Goal: Task Accomplishment & Management: Manage account settings

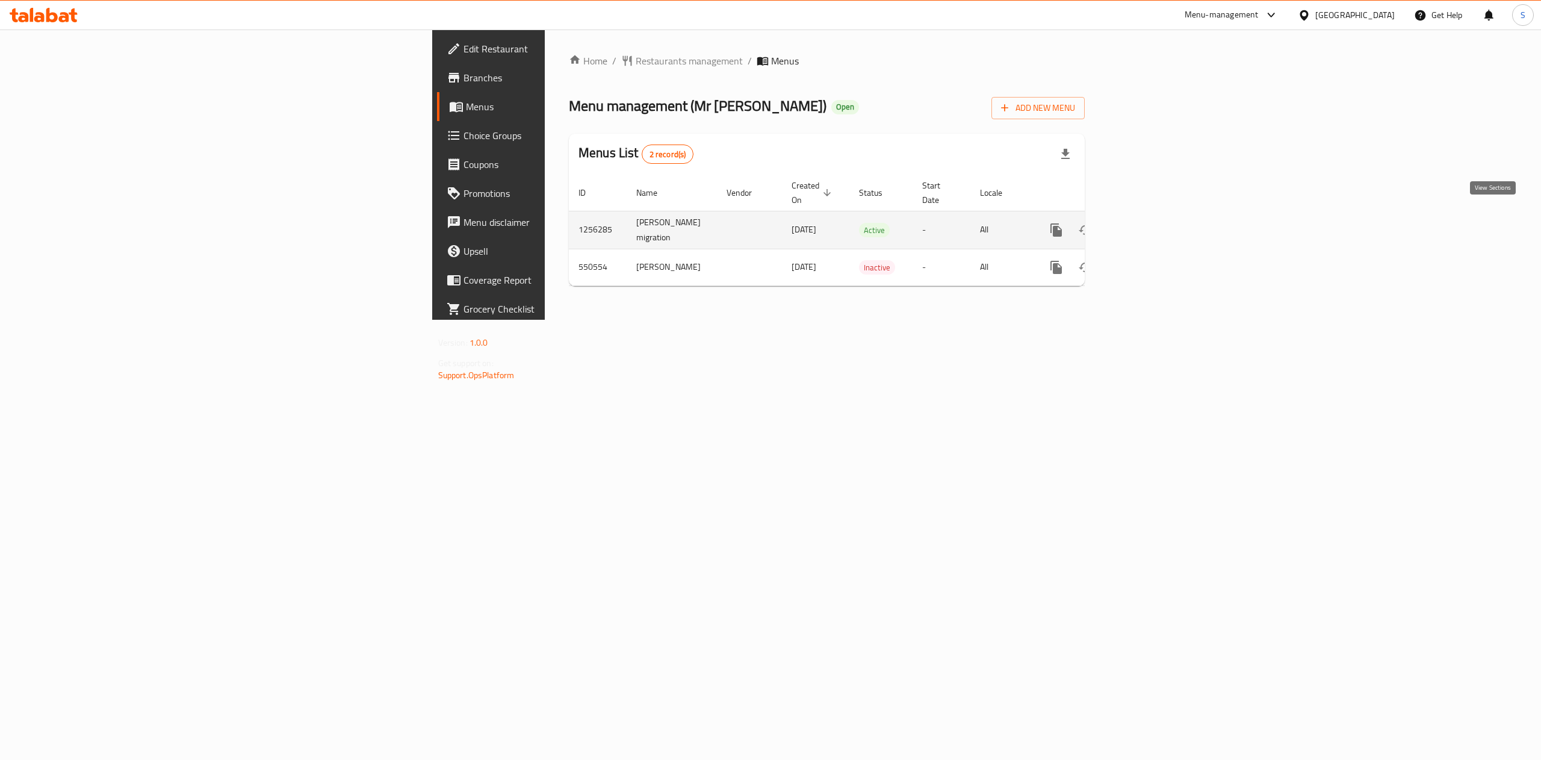
click at [1150, 223] on icon "enhanced table" at bounding box center [1143, 230] width 14 height 14
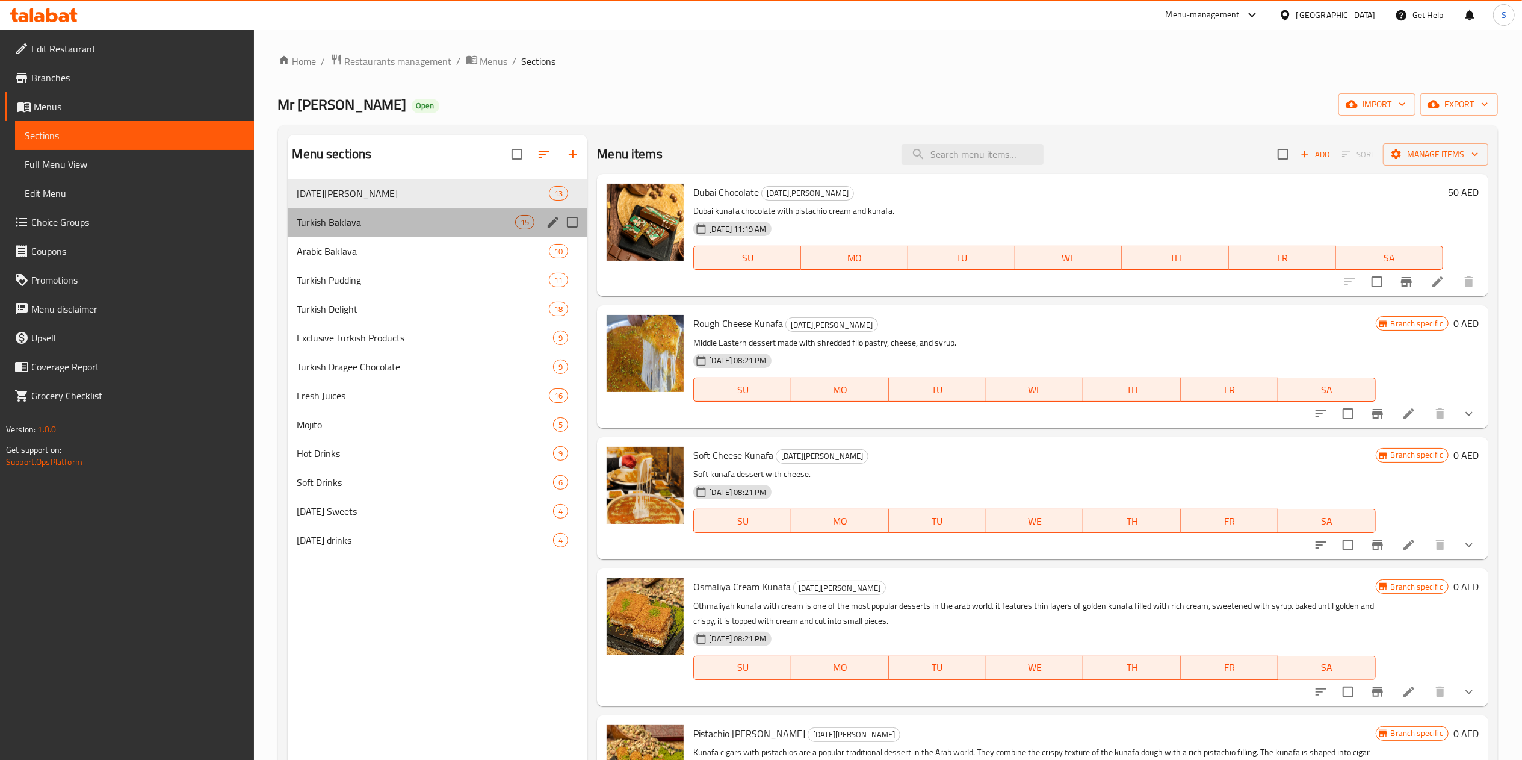
click at [426, 213] on div "Turkish Baklava 15" at bounding box center [438, 222] width 300 height 29
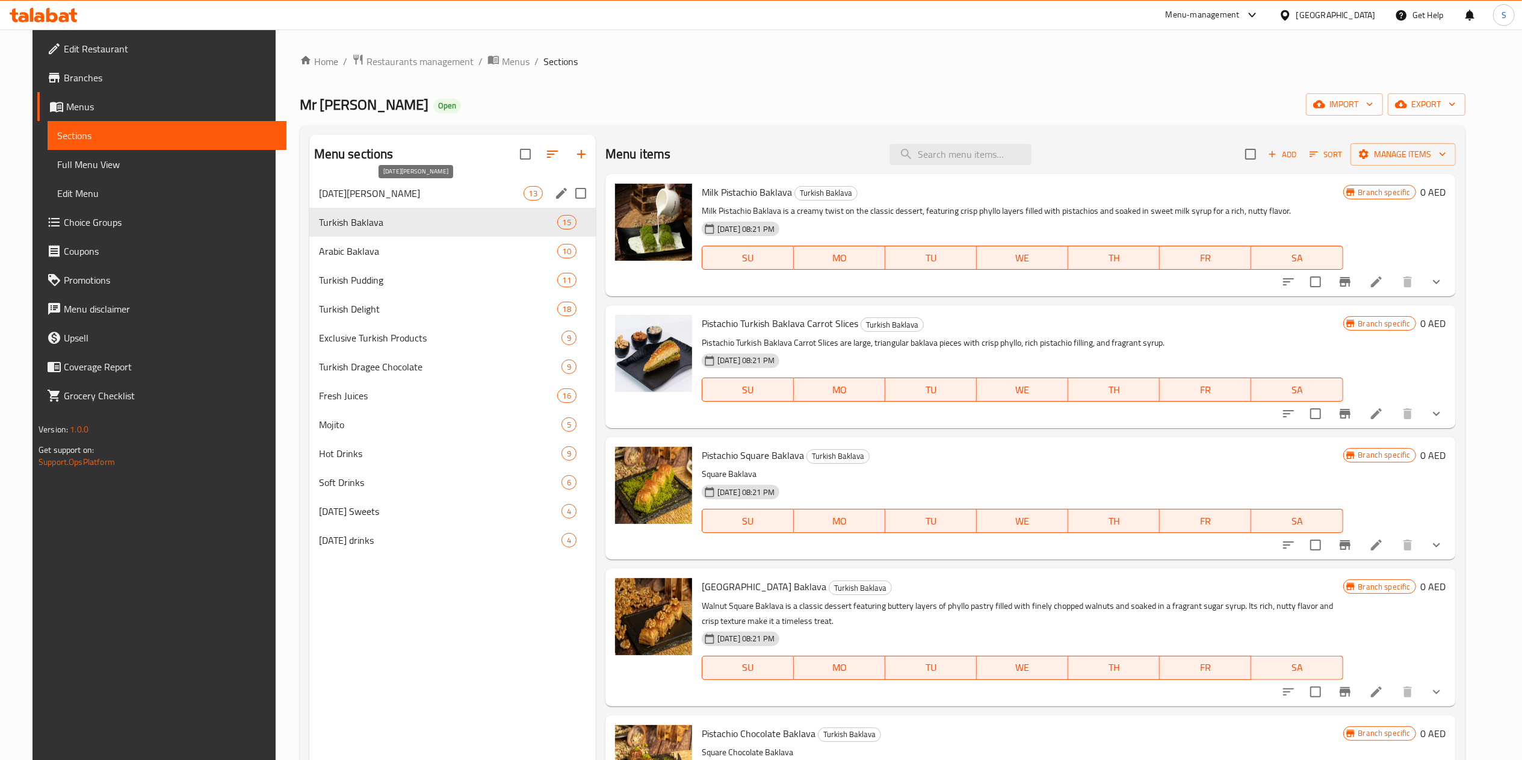
click at [419, 185] on div "[DATE][PERSON_NAME] 13" at bounding box center [452, 193] width 286 height 29
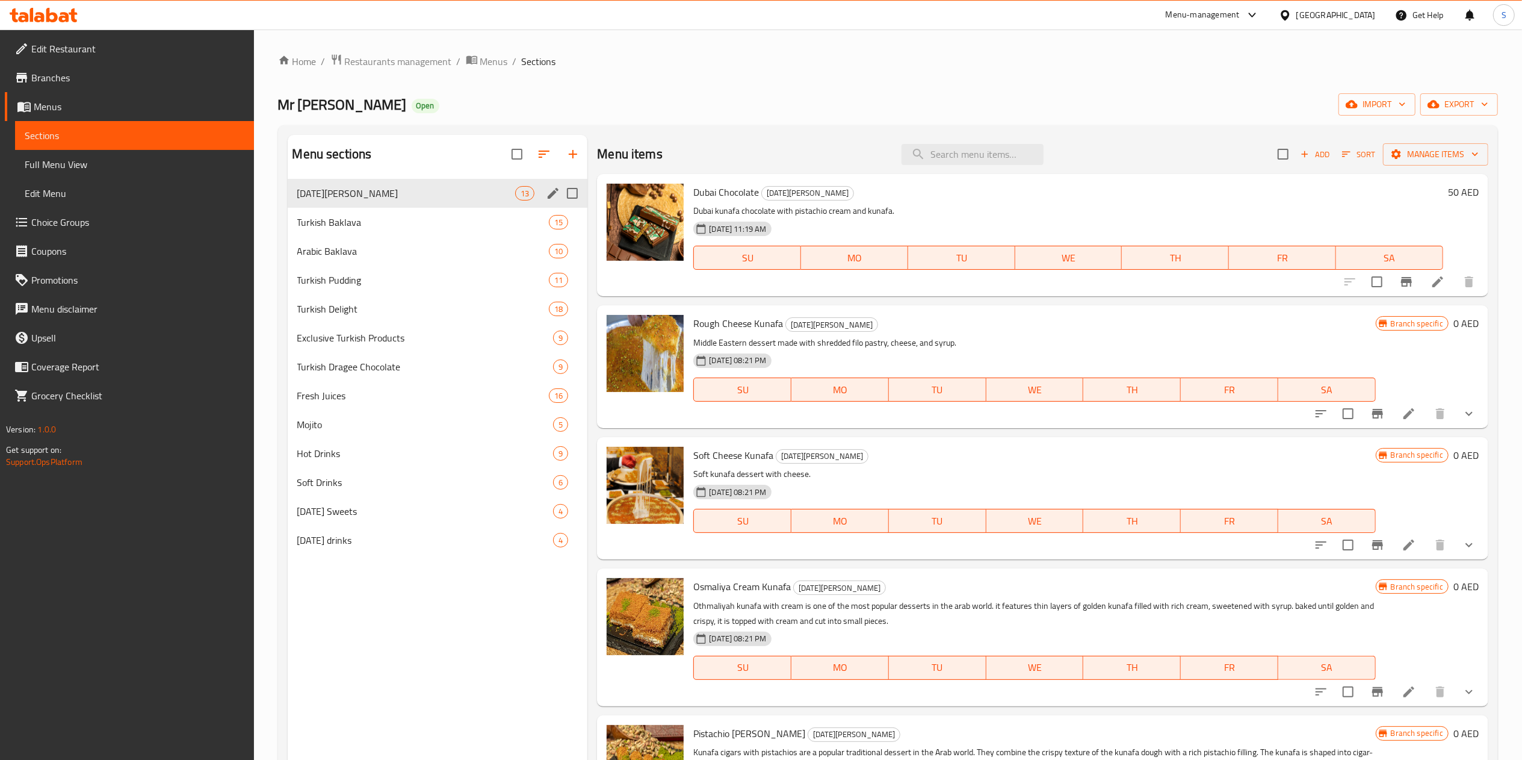
click at [354, 271] on div "Turkish Pudding 11" at bounding box center [438, 279] width 300 height 29
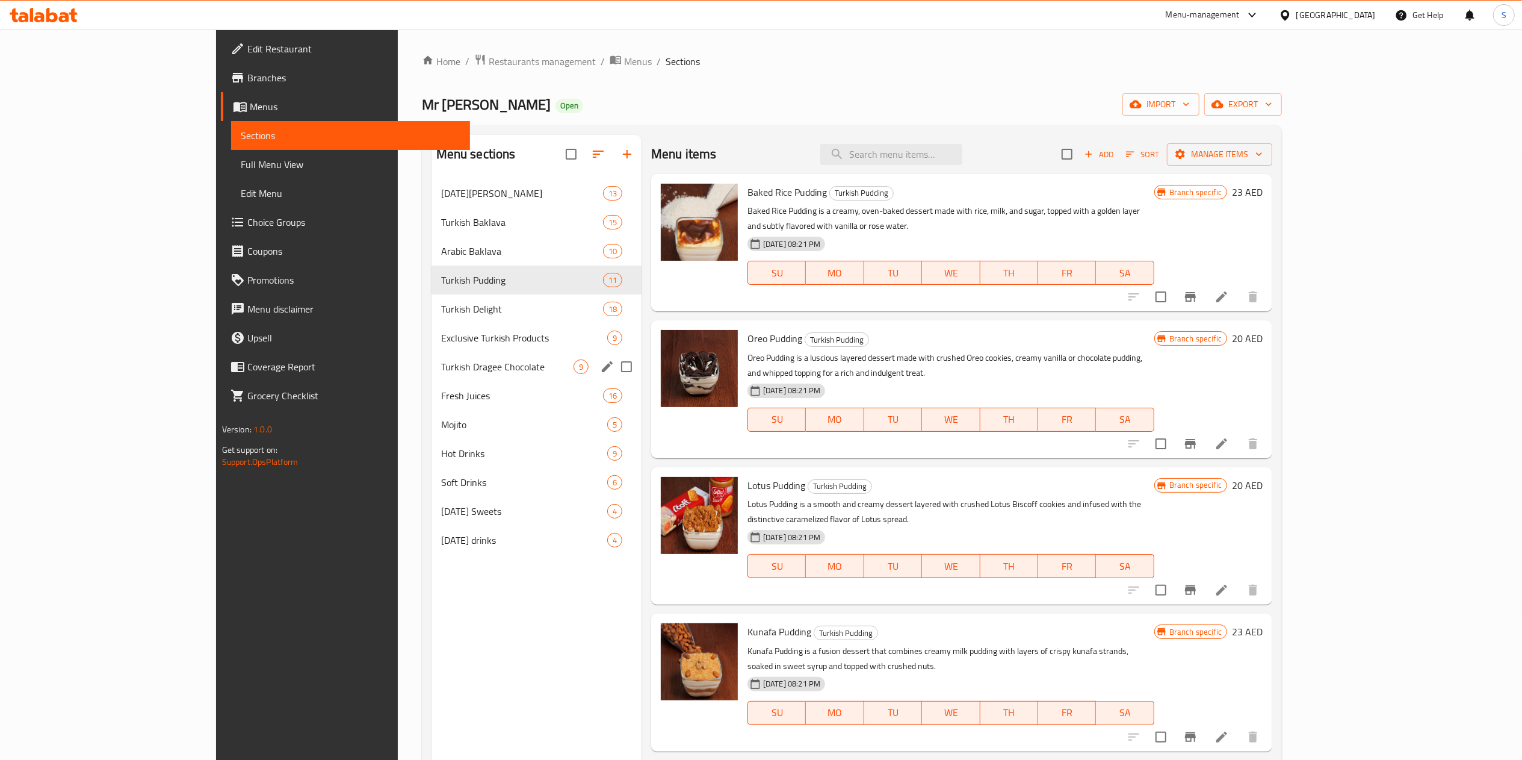
click at [432, 378] on div "Turkish Dragee Chocolate 9" at bounding box center [537, 366] width 210 height 29
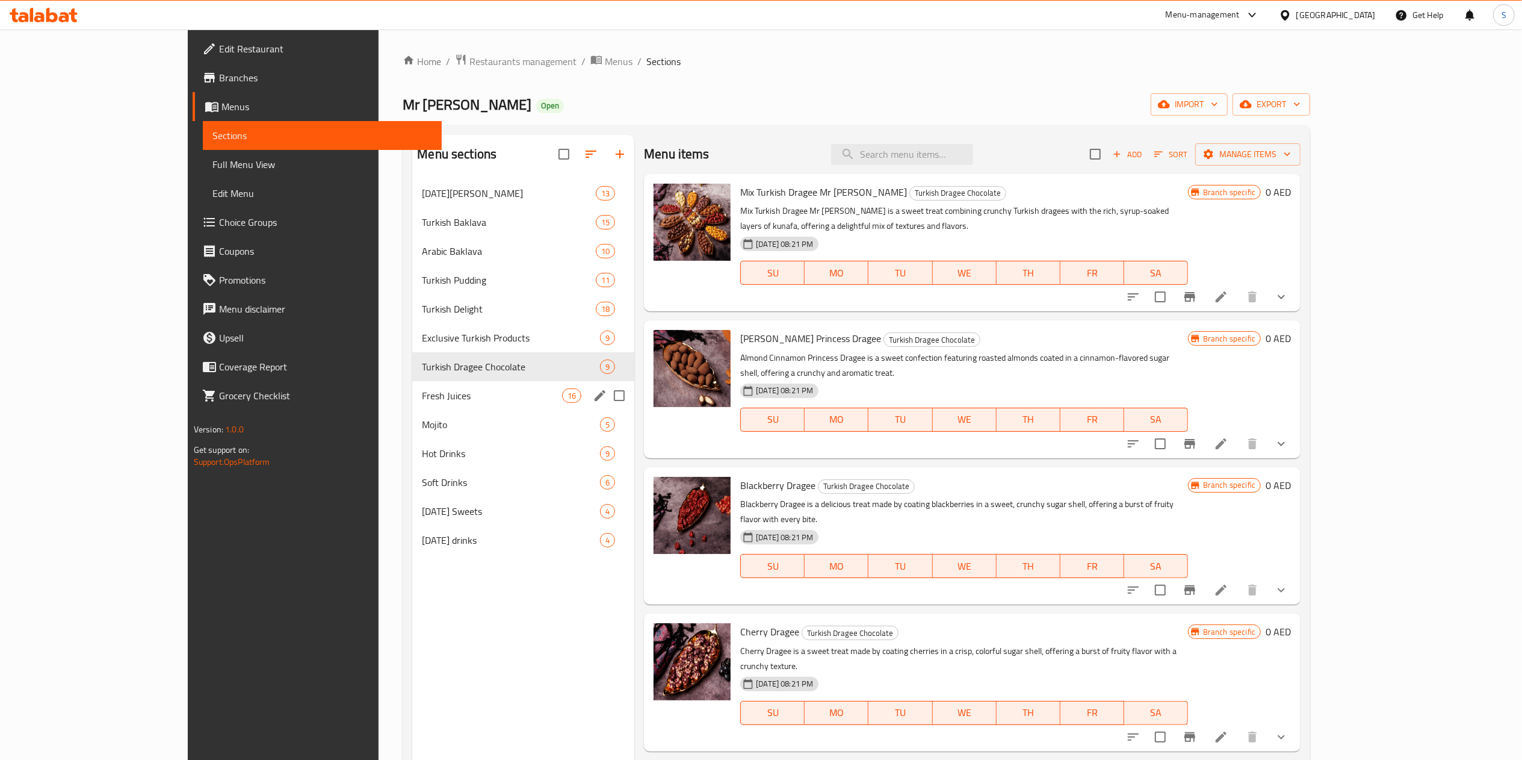
click at [422, 399] on span "Fresh Juices" at bounding box center [492, 395] width 140 height 14
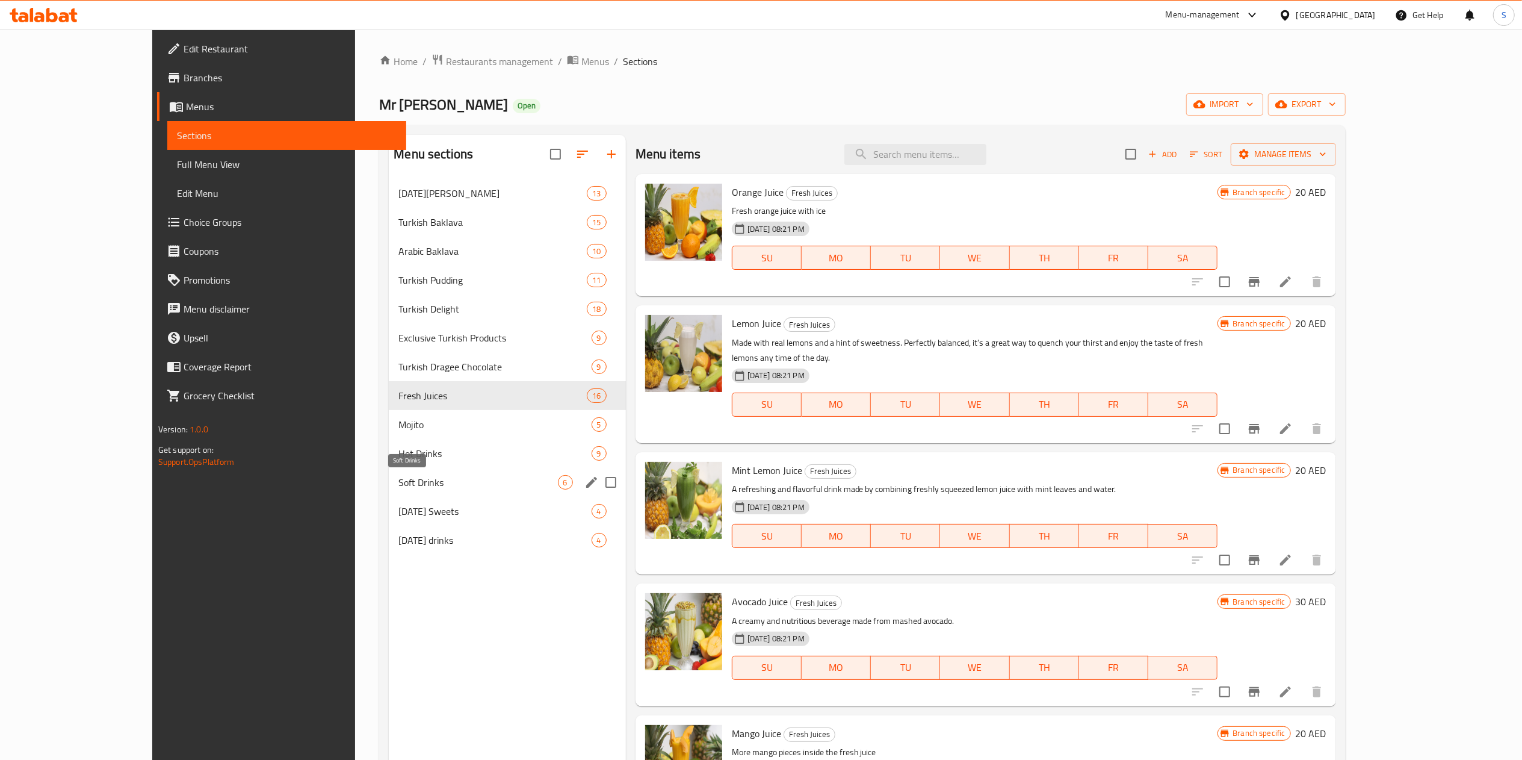
click at [398, 480] on span "Soft Drinks" at bounding box center [477, 482] width 159 height 14
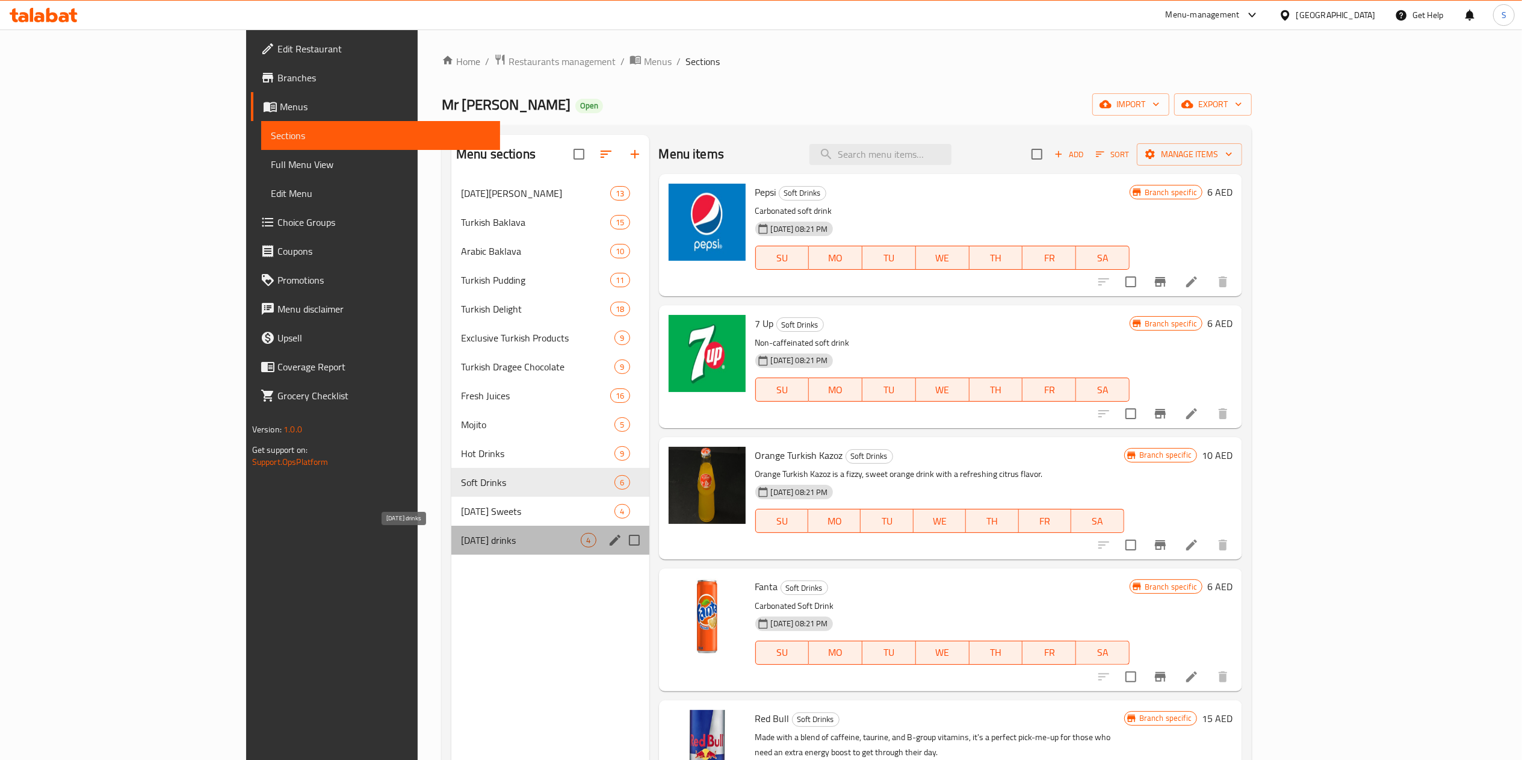
click at [461, 541] on span "[DATE] drinks" at bounding box center [521, 540] width 120 height 14
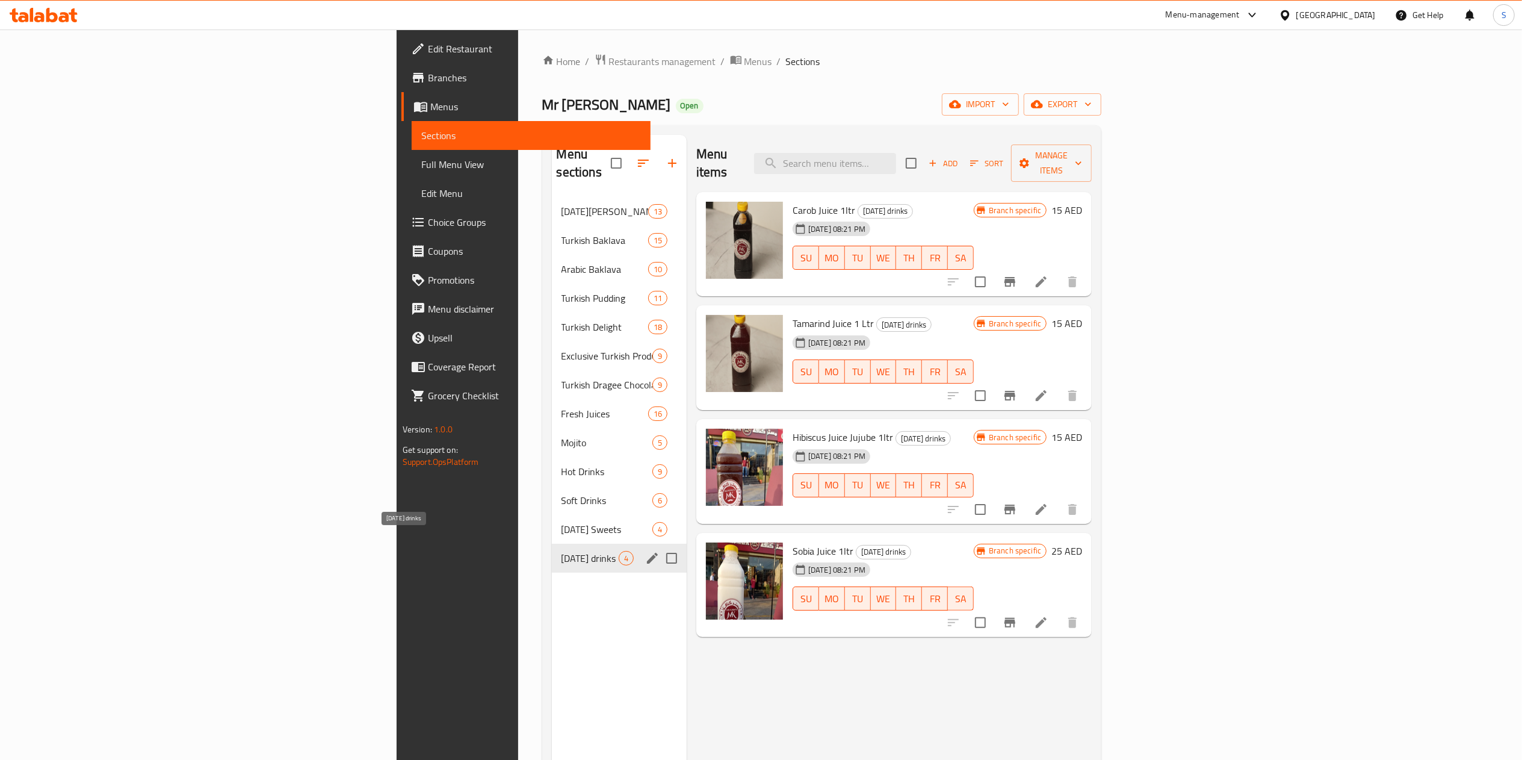
click at [562, 522] on span "[DATE] Sweets" at bounding box center [607, 529] width 91 height 14
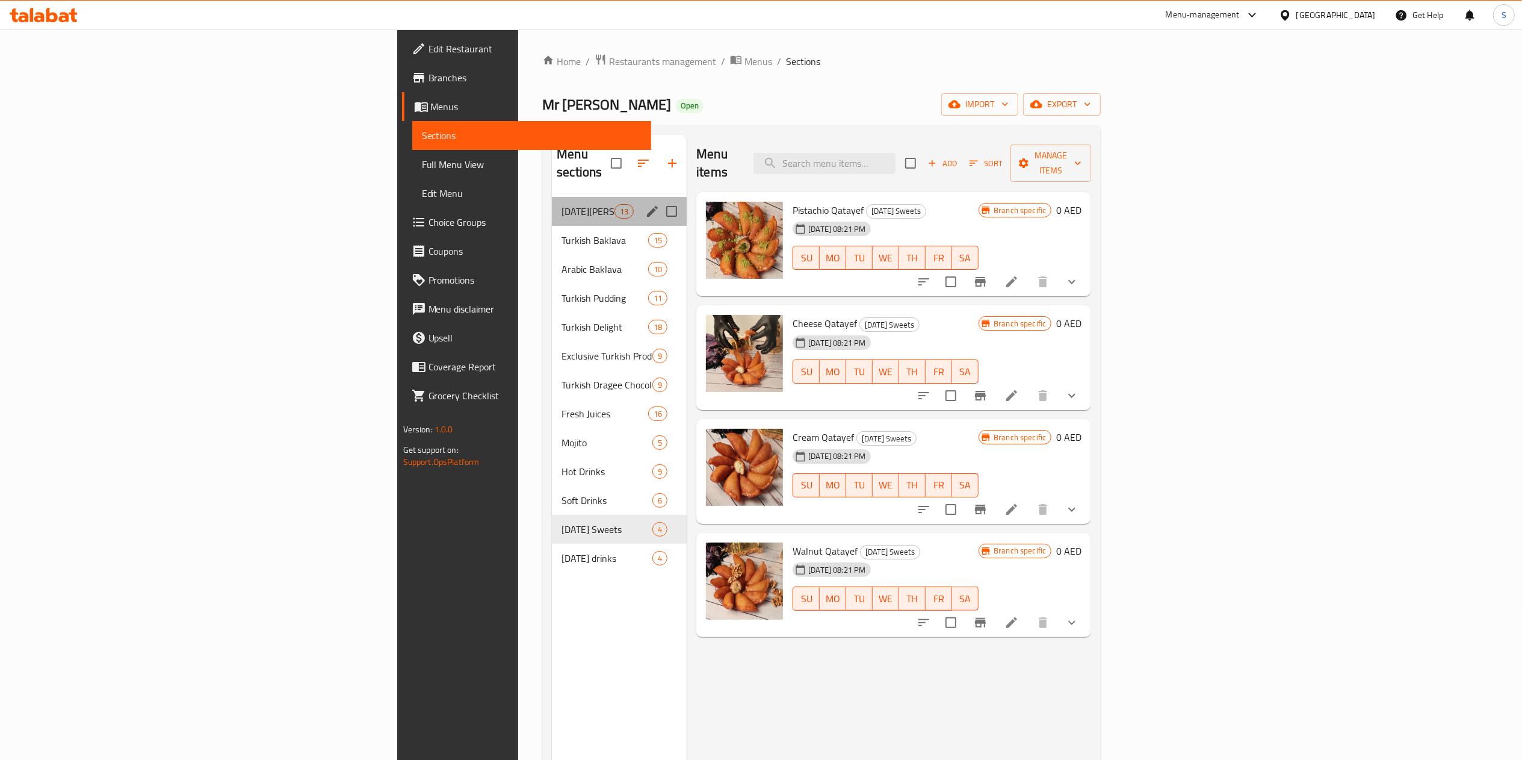
click at [552, 197] on div "[DATE][PERSON_NAME] 13" at bounding box center [619, 211] width 135 height 29
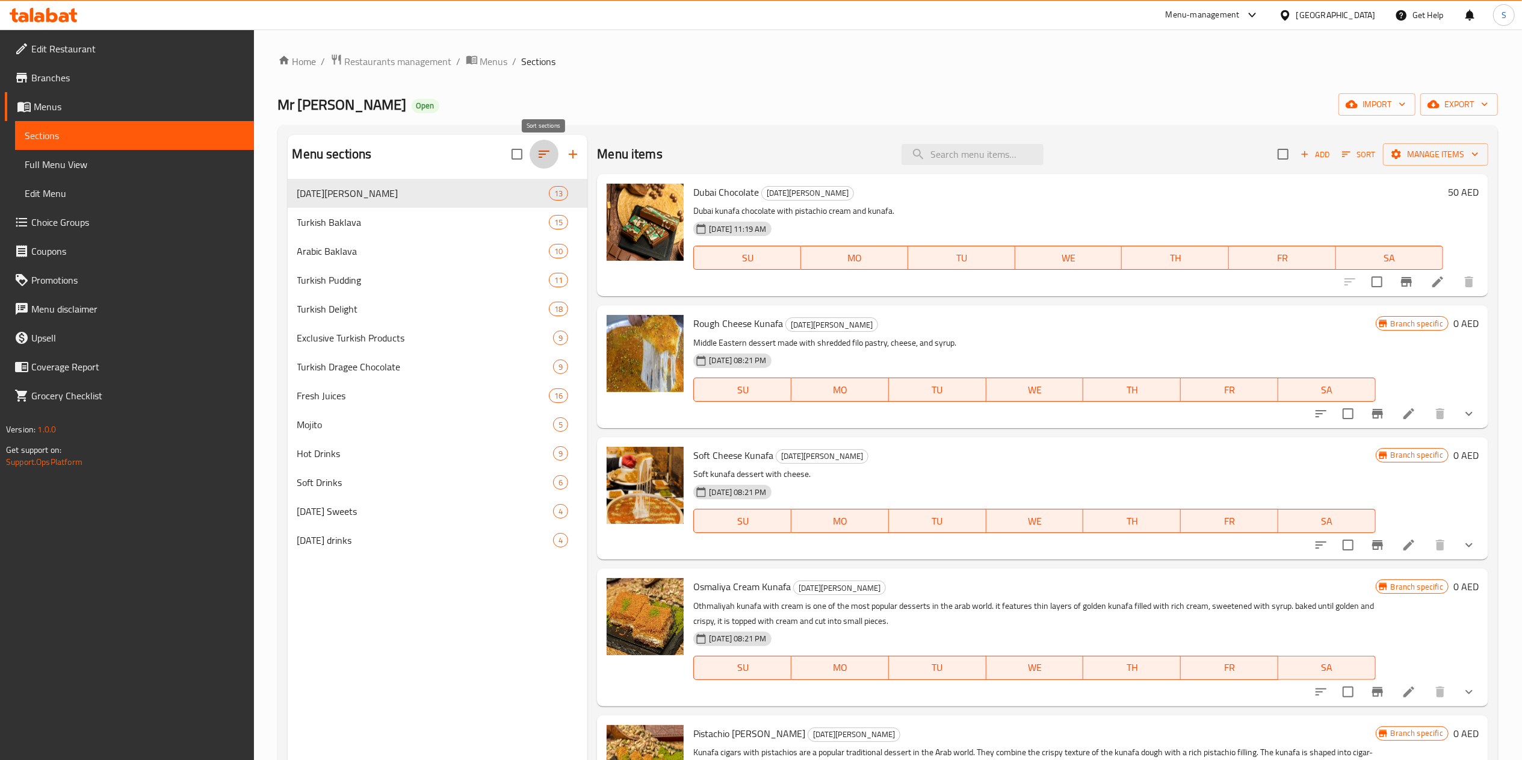
click at [537, 153] on icon "button" at bounding box center [544, 154] width 14 height 14
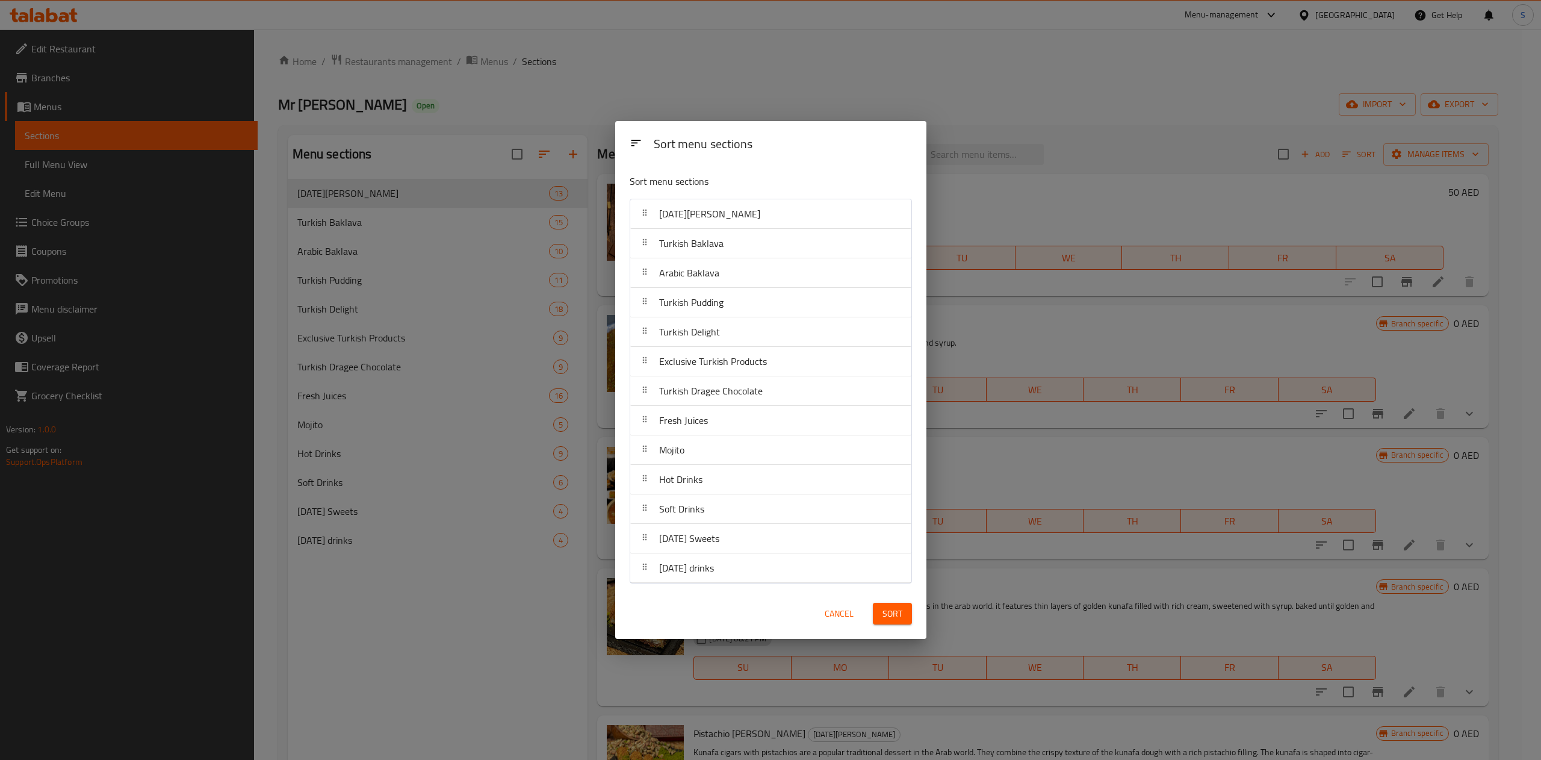
click at [737, 221] on div "[DATE][PERSON_NAME]" at bounding box center [770, 213] width 271 height 29
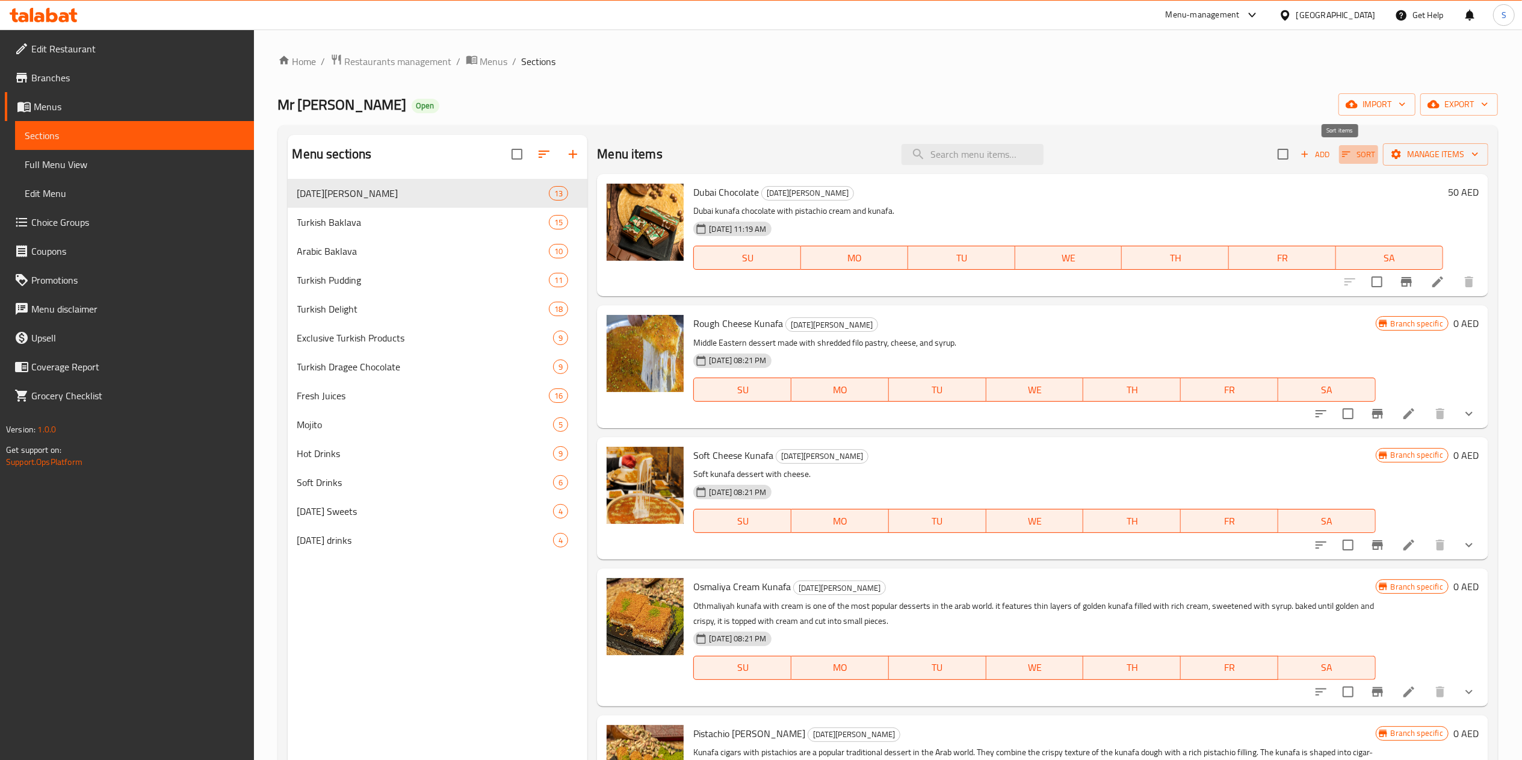
click at [1342, 161] on span "Sort" at bounding box center [1358, 154] width 33 height 14
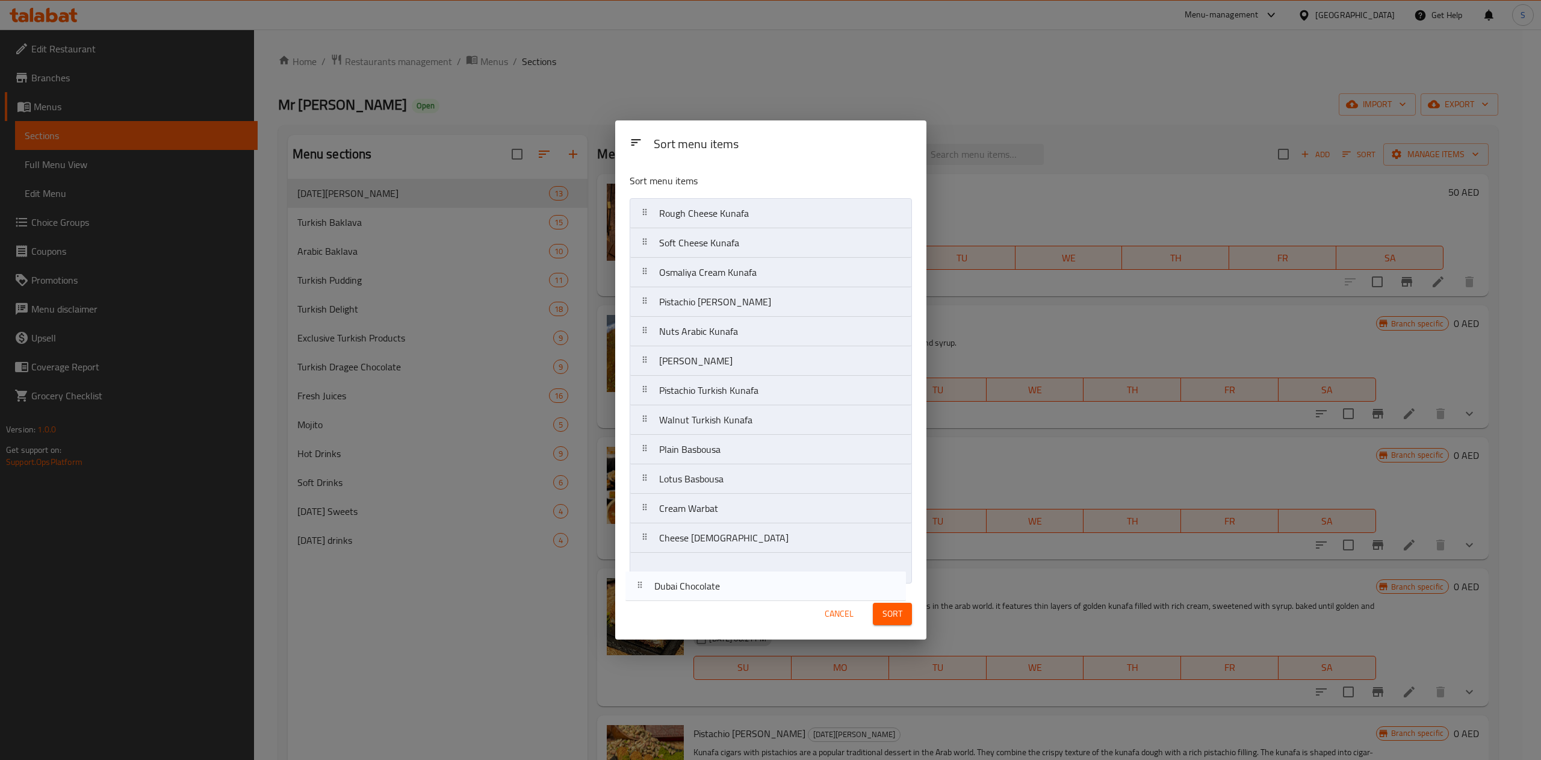
drag, startPoint x: 776, startPoint y: 208, endPoint x: 764, endPoint y: 590, distance: 381.7
click at [764, 590] on div "Sort menu items Sort menu items Dubai Chocolate Rough Cheese Kunafa Soft Cheese…" at bounding box center [770, 379] width 311 height 518
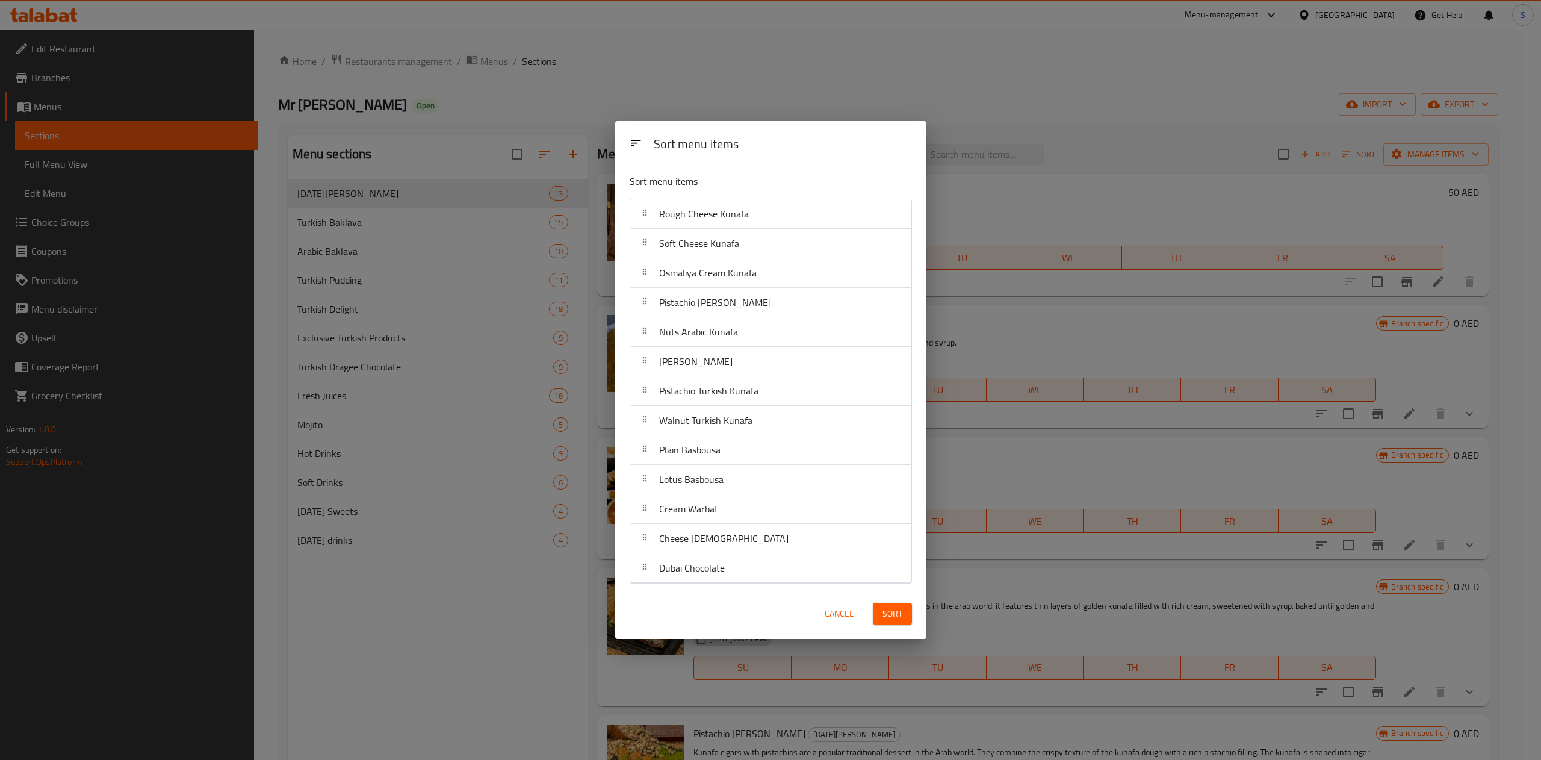
click at [897, 615] on span "Sort" at bounding box center [892, 613] width 20 height 15
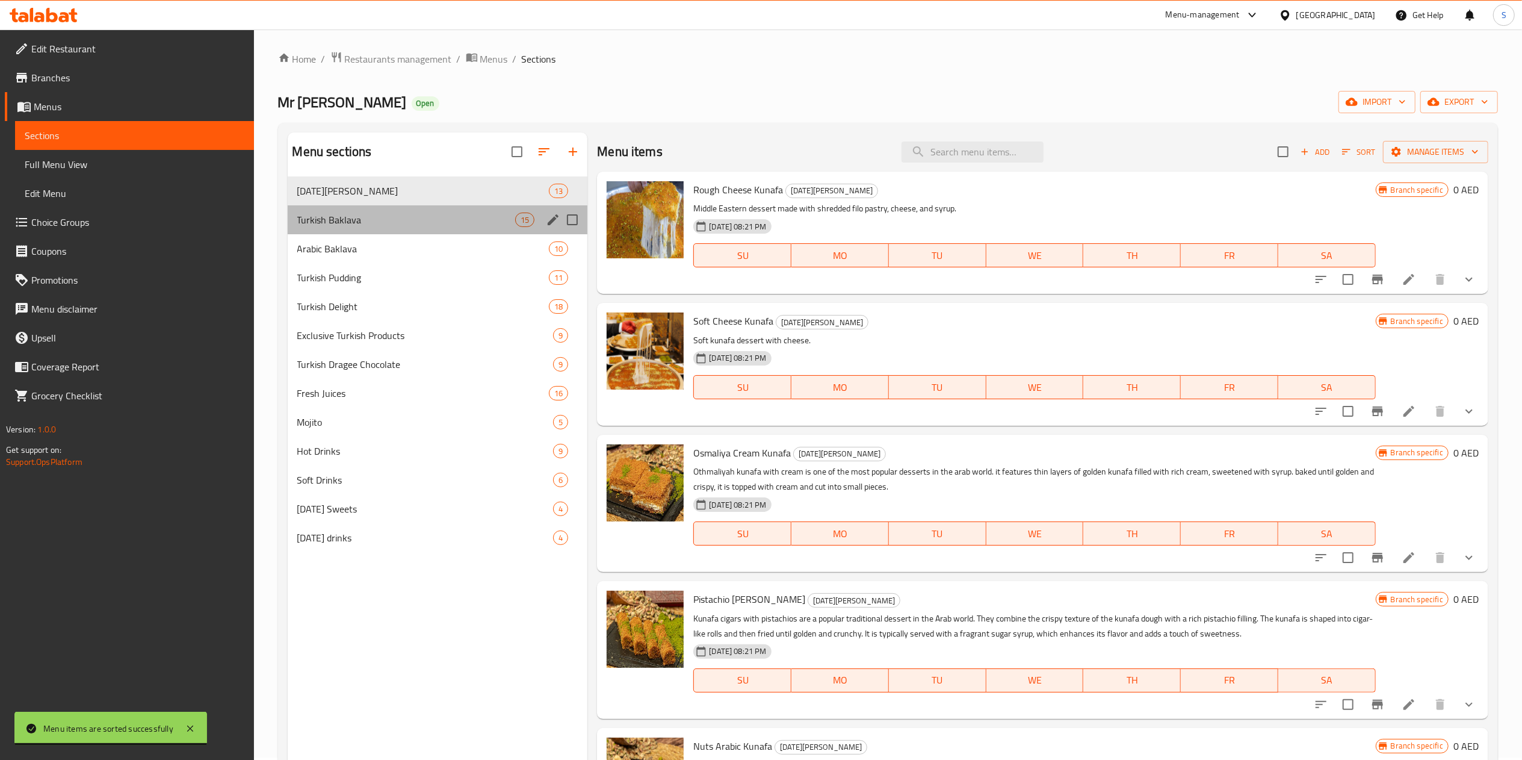
click at [431, 208] on div "Turkish Baklava 15" at bounding box center [438, 219] width 300 height 29
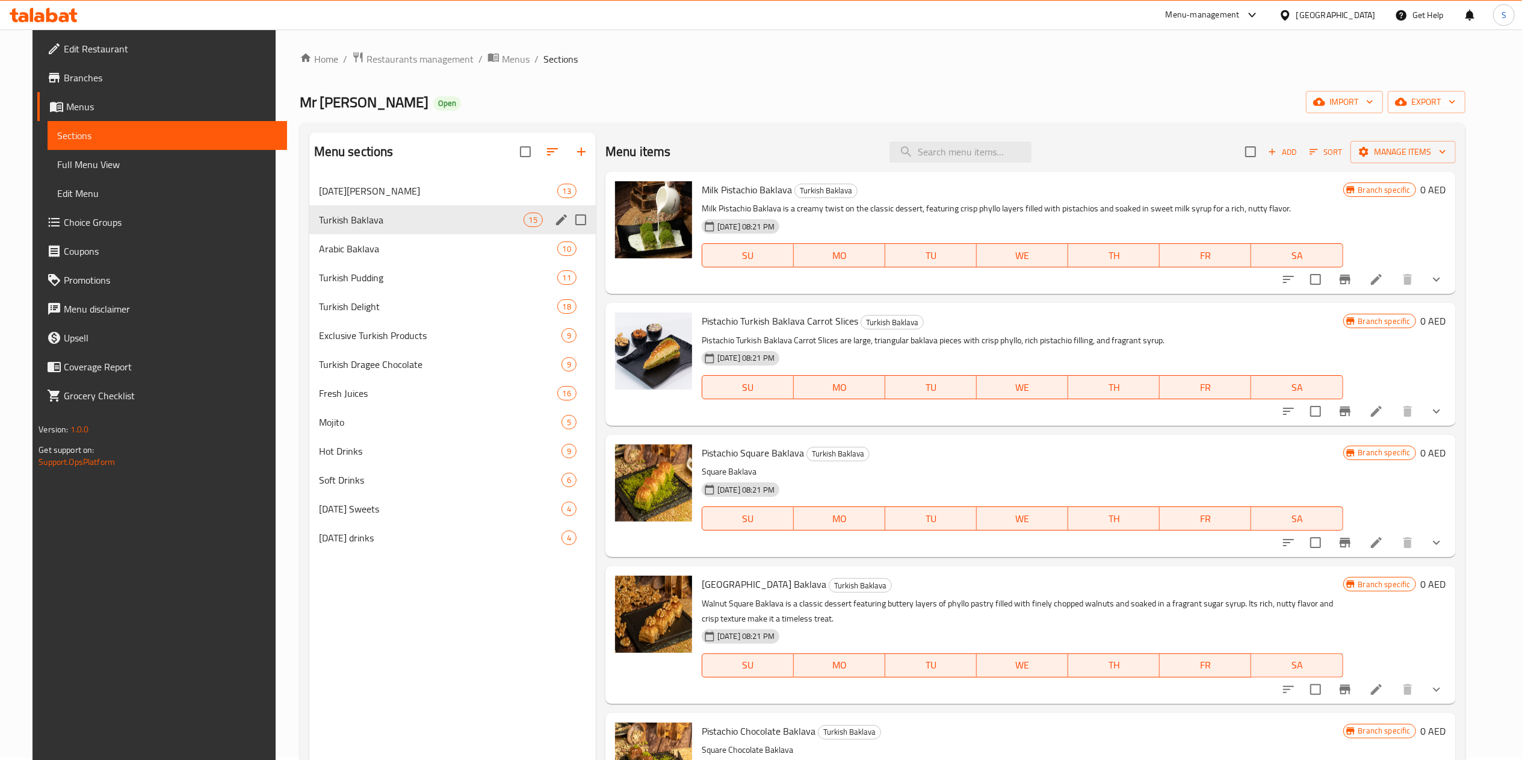
click at [319, 219] on span "Turkish Baklava" at bounding box center [421, 219] width 205 height 14
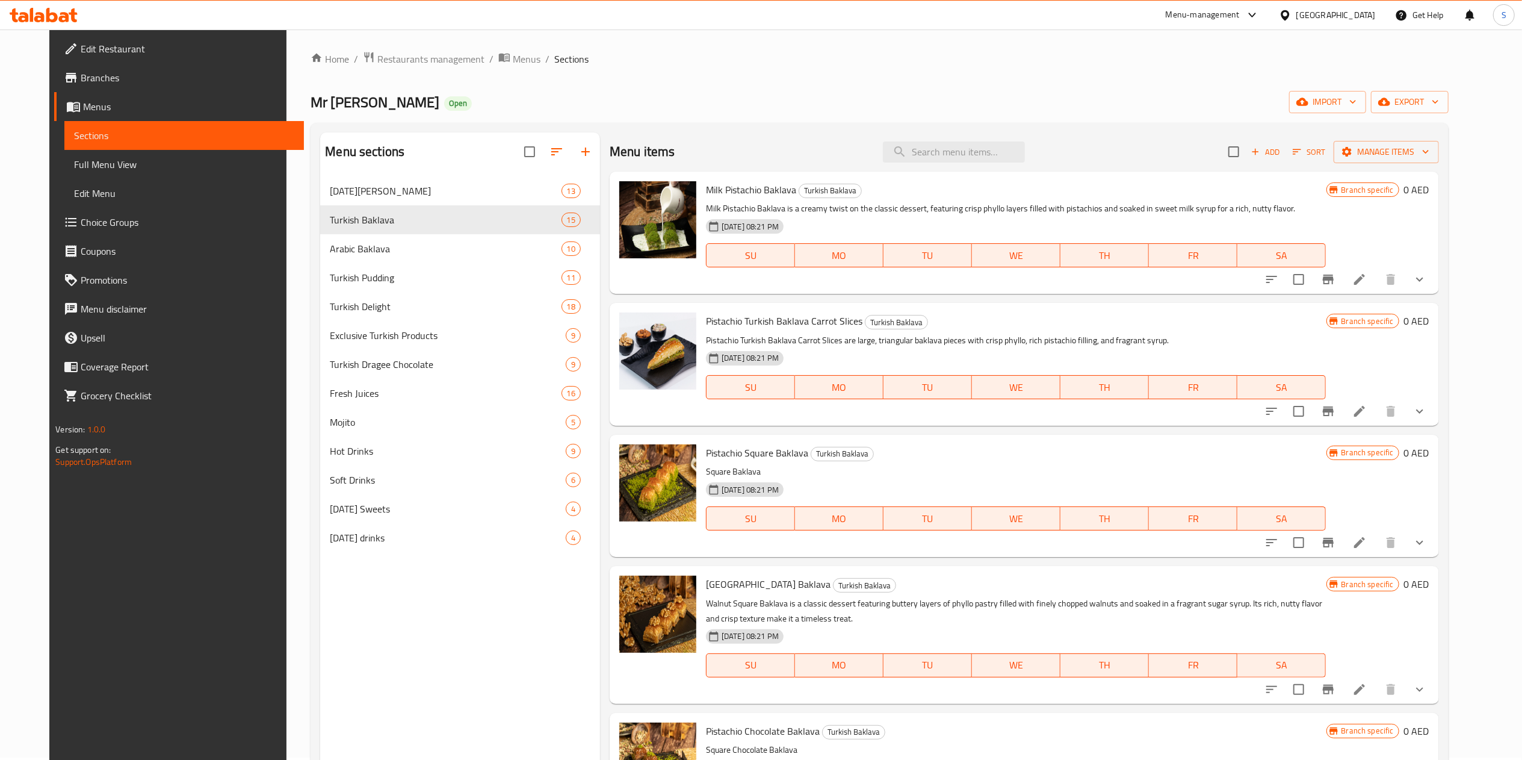
click at [388, 171] on div "Menu sections" at bounding box center [460, 151] width 280 height 39
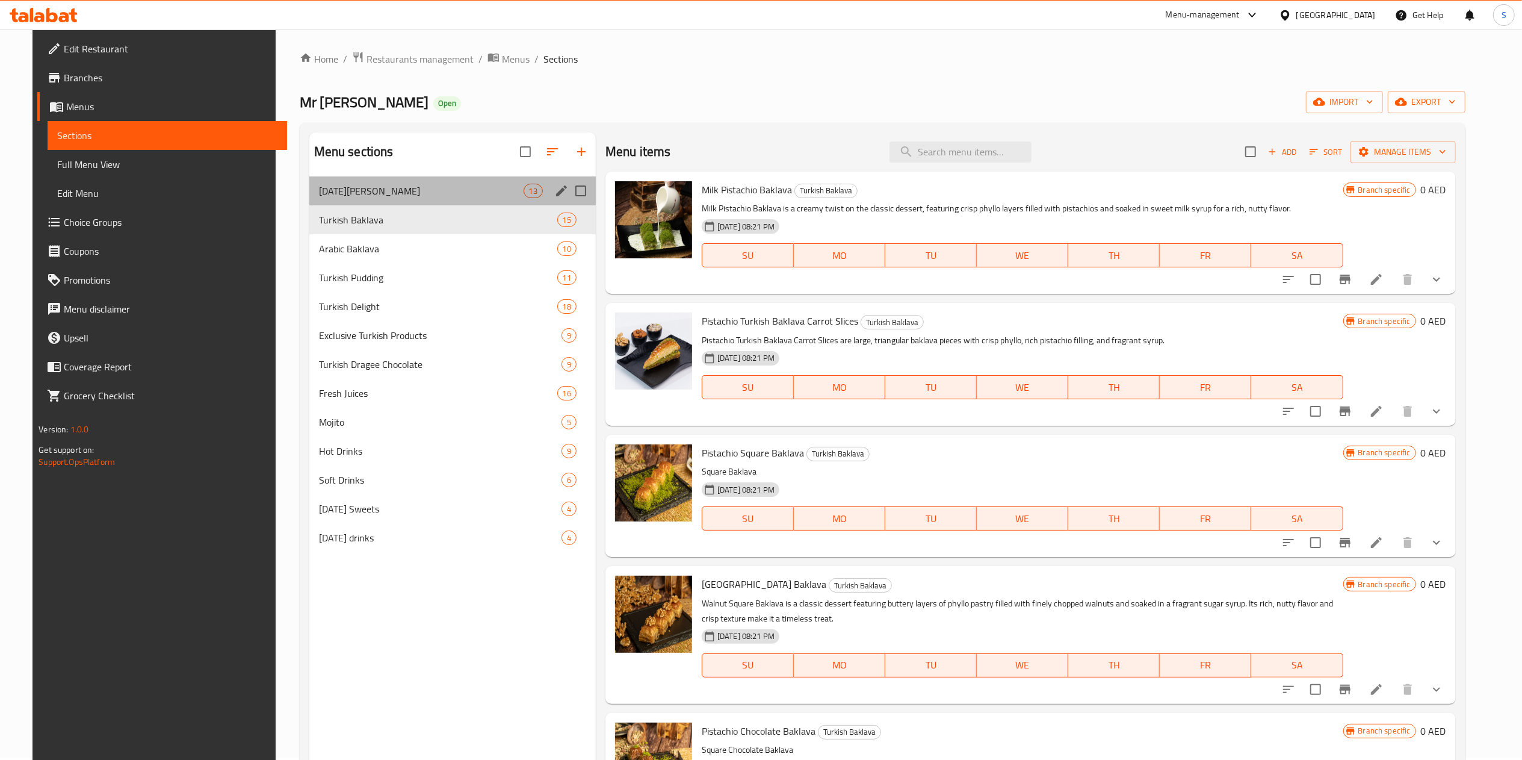
click at [386, 178] on div "[DATE][PERSON_NAME] 13" at bounding box center [452, 190] width 286 height 29
